Goal: Find specific page/section: Find specific page/section

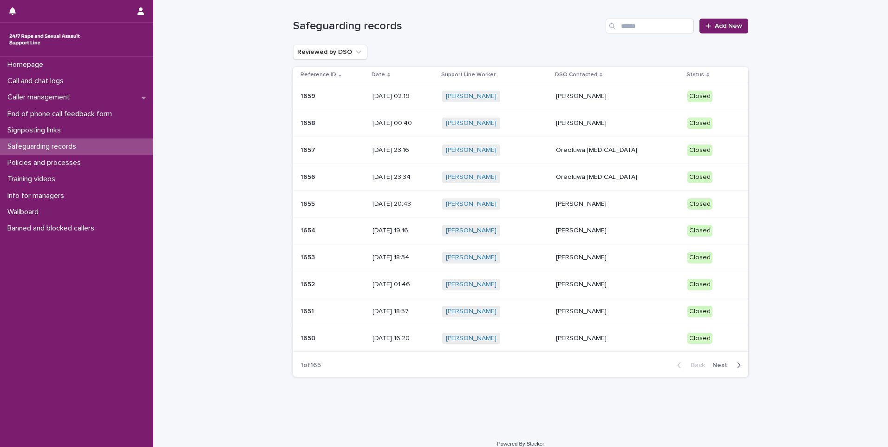
click at [614, 124] on p "[PERSON_NAME]" at bounding box center [618, 123] width 124 height 8
click at [549, 100] on div "[PERSON_NAME] + 0" at bounding box center [495, 97] width 107 height 12
